Goal: Information Seeking & Learning: Check status

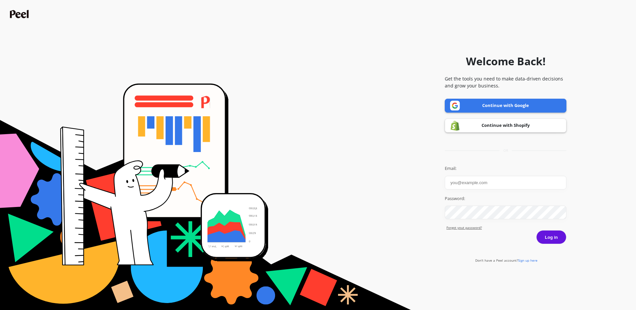
click at [503, 103] on link "Continue with Google" at bounding box center [506, 106] width 122 height 14
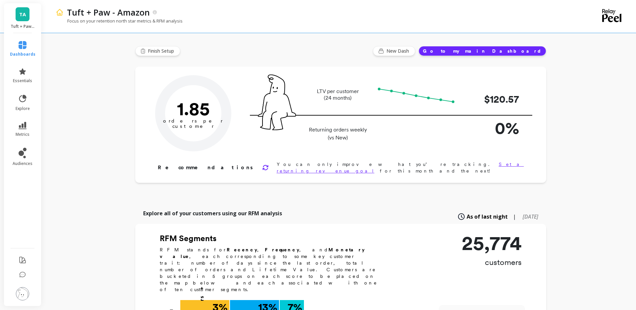
type input "Champions"
type input "1914"
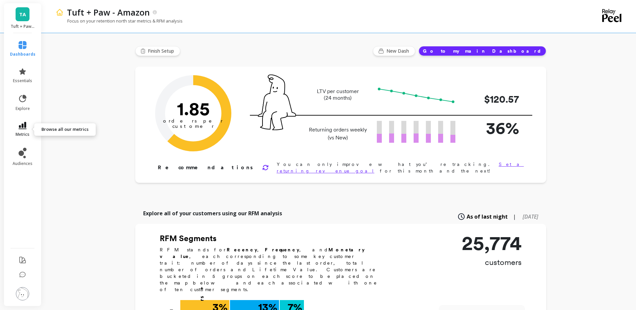
click at [26, 129] on link "metrics" at bounding box center [23, 129] width 26 height 15
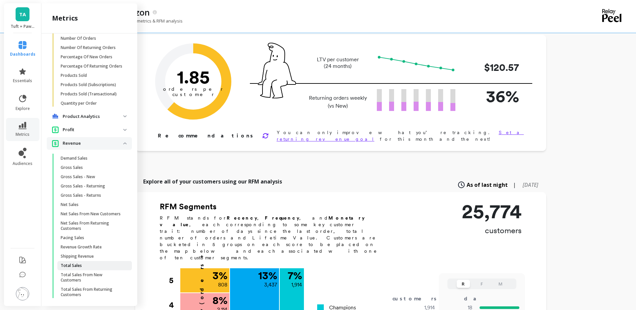
scroll to position [34, 0]
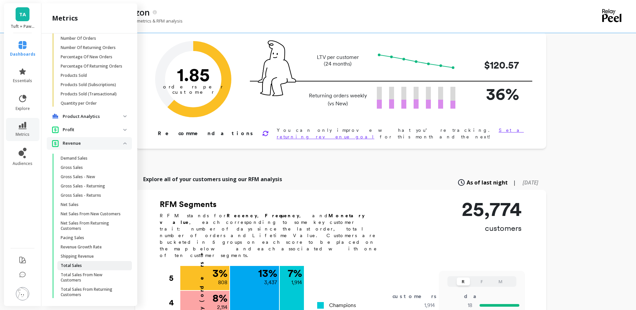
click at [76, 265] on p "Total Sales" at bounding box center [71, 265] width 21 height 5
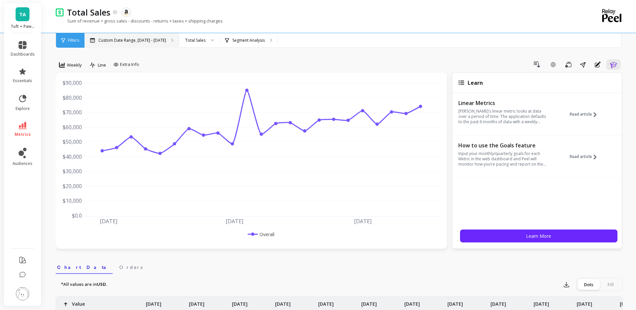
click at [122, 43] on div "Custom Date Range, [DATE] - [DATE]" at bounding box center [131, 40] width 94 height 15
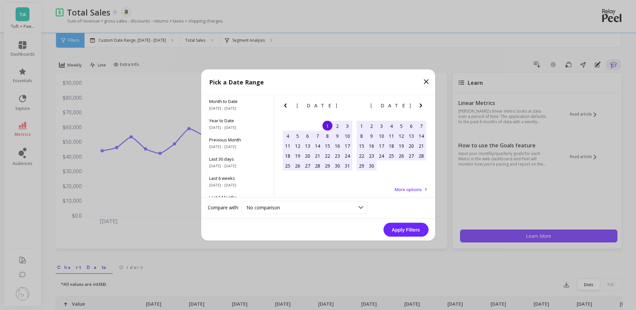
click at [420, 106] on icon "Next Month" at bounding box center [420, 106] width 2 height 4
click at [307, 126] on div "1" at bounding box center [308, 126] width 10 height 10
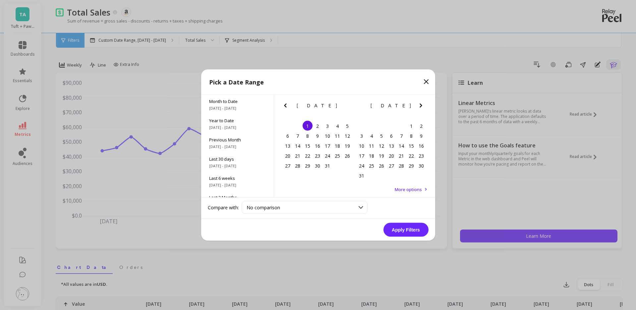
click at [419, 106] on icon "Next Month" at bounding box center [421, 106] width 8 height 8
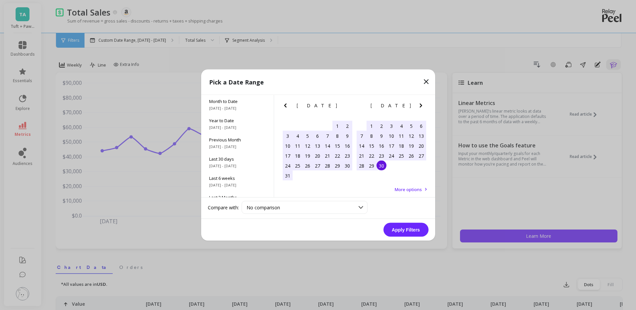
click at [379, 168] on div "30" at bounding box center [381, 166] width 10 height 10
click at [407, 231] on button "Apply Filters" at bounding box center [405, 230] width 45 height 14
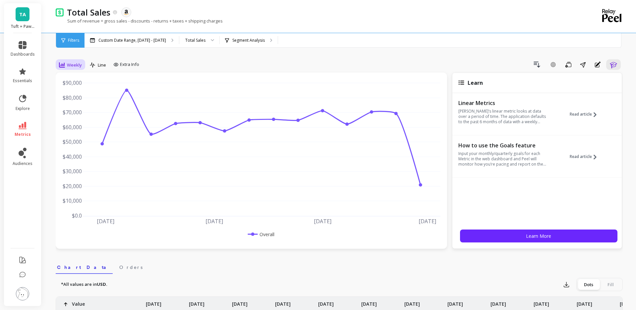
click at [70, 68] on div "Weekly" at bounding box center [70, 65] width 23 height 8
click at [76, 116] on div "Monthly" at bounding box center [80, 118] width 38 height 6
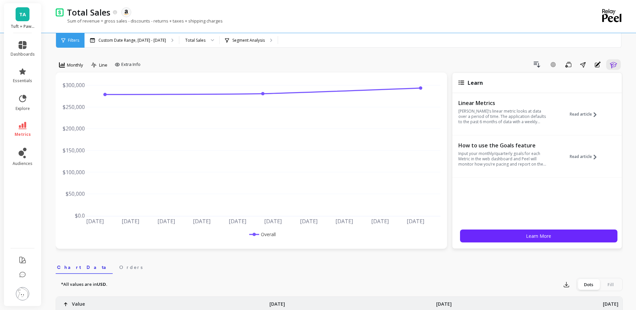
click at [26, 20] on link "TA" at bounding box center [23, 14] width 14 height 14
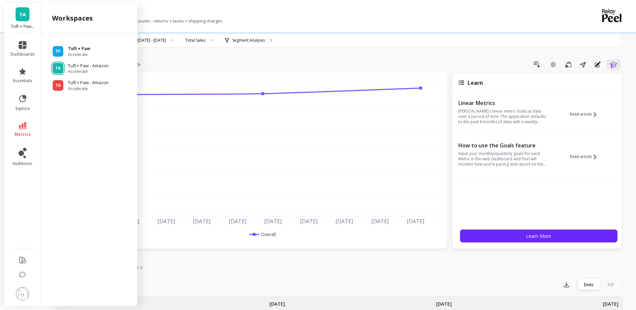
click at [79, 55] on span "Accelerate" at bounding box center [79, 54] width 23 height 5
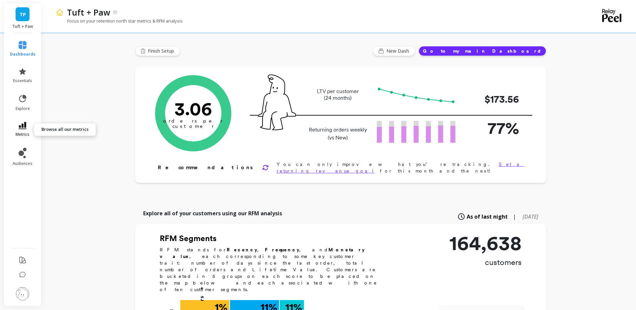
click at [24, 127] on icon at bounding box center [23, 125] width 8 height 7
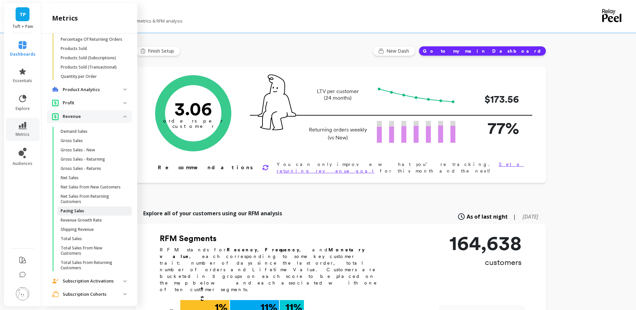
scroll to position [360, 0]
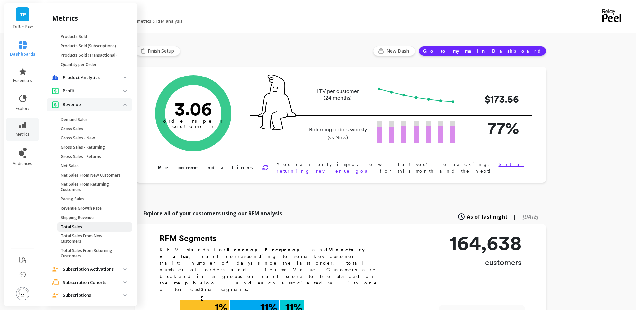
click at [88, 226] on span "Total Sales" at bounding box center [92, 226] width 63 height 5
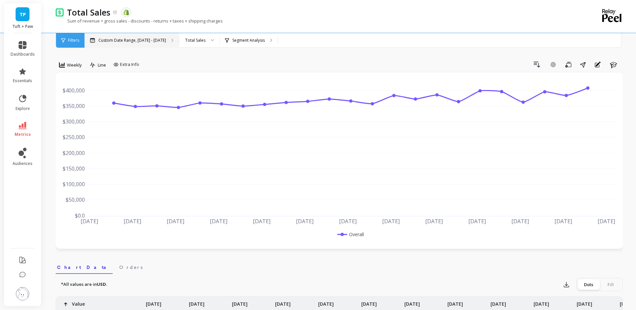
click at [118, 39] on p "Custom Date Range, [DATE] - [DATE]" at bounding box center [132, 40] width 68 height 5
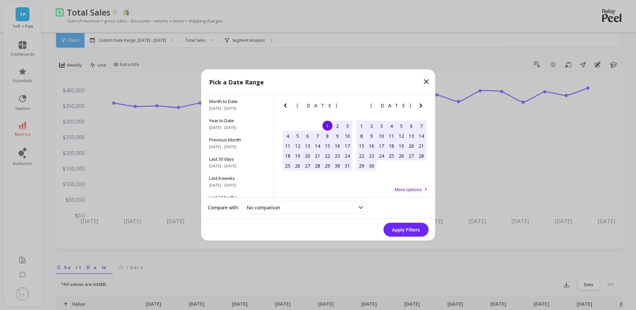
click at [419, 105] on icon "Next Month" at bounding box center [421, 106] width 8 height 8
click at [381, 127] on div "1" at bounding box center [381, 126] width 10 height 10
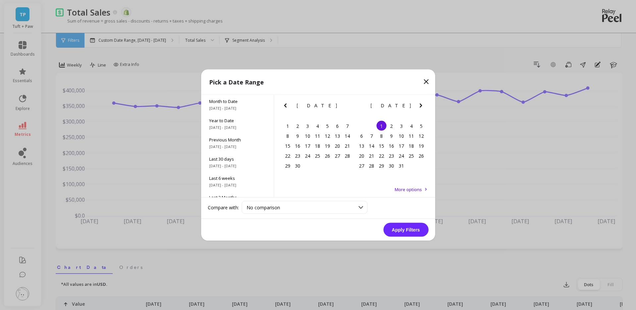
click at [421, 106] on icon "Next Month" at bounding box center [420, 106] width 2 height 4
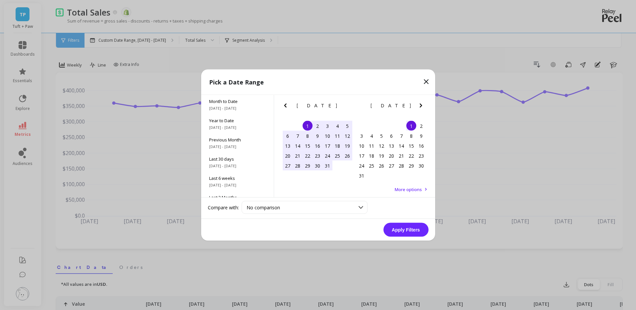
click at [421, 106] on icon "Next Month" at bounding box center [420, 106] width 2 height 4
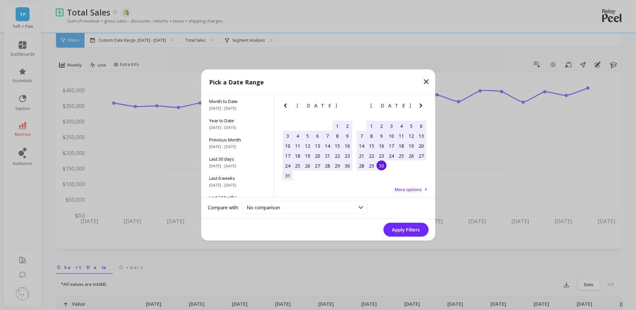
click at [383, 164] on div "30" at bounding box center [381, 166] width 10 height 10
click at [403, 232] on button "Apply Filters" at bounding box center [405, 230] width 45 height 14
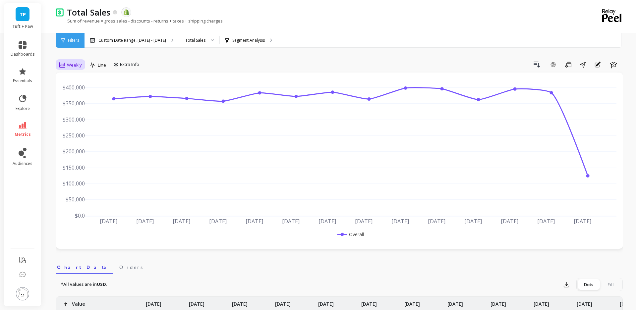
click at [67, 66] on span "Weekly" at bounding box center [74, 65] width 15 height 6
click at [79, 117] on div "Monthly" at bounding box center [80, 118] width 38 height 6
